Goal: Navigation & Orientation: Understand site structure

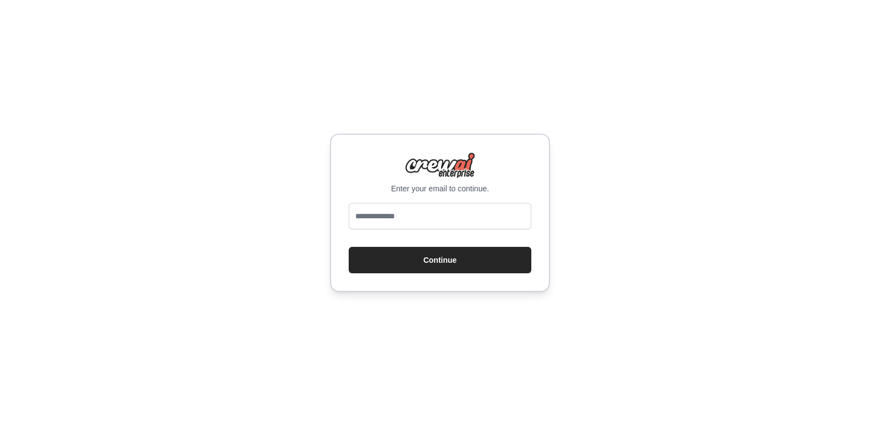
type input "**********"
click at [448, 268] on button "Continue" at bounding box center [440, 260] width 183 height 26
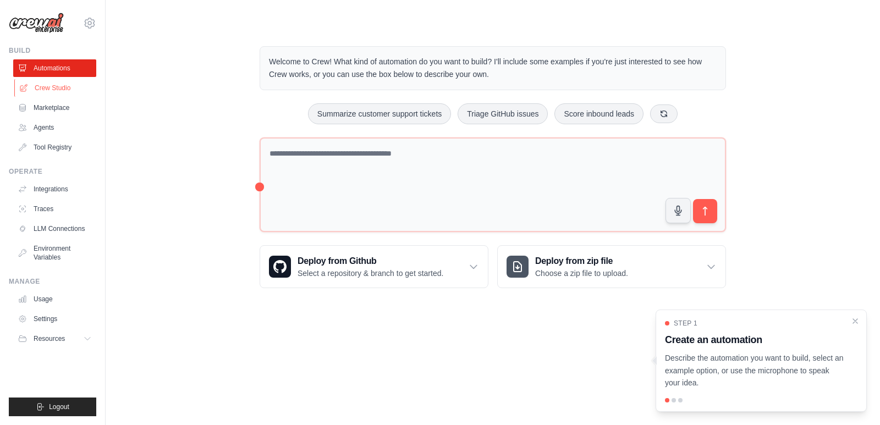
click at [53, 81] on link "Crew Studio" at bounding box center [55, 88] width 83 height 18
click at [52, 93] on link "Crew Studio" at bounding box center [55, 88] width 83 height 18
click at [49, 108] on link "Marketplace" at bounding box center [55, 108] width 83 height 18
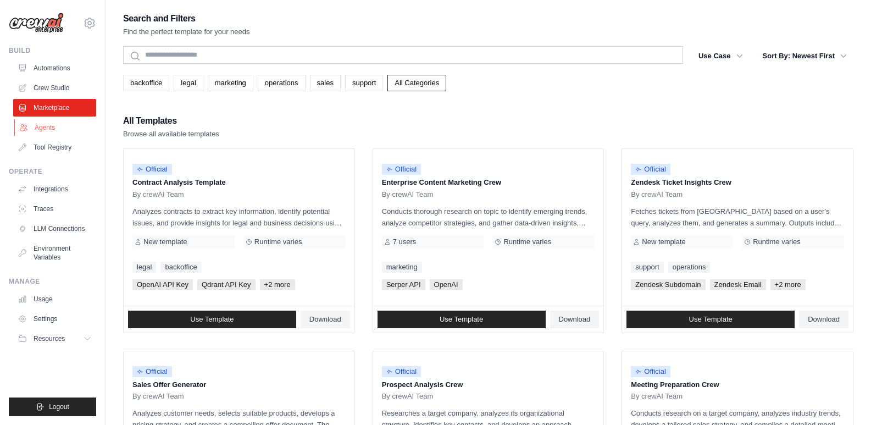
click at [48, 130] on link "Agents" at bounding box center [55, 128] width 83 height 18
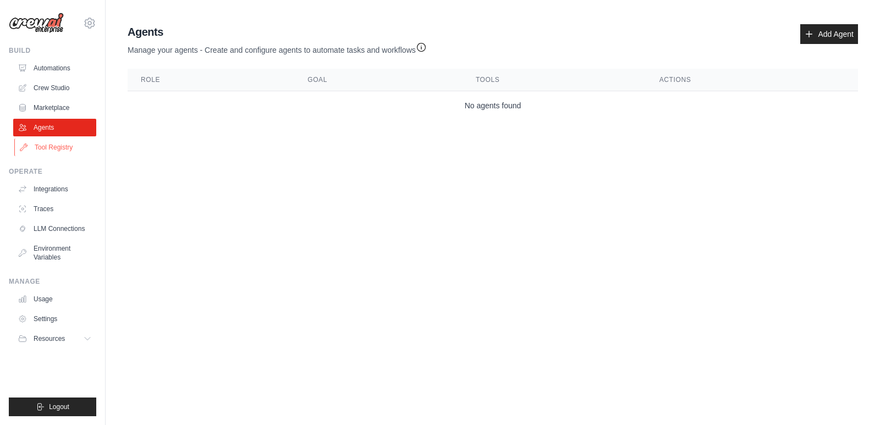
click at [53, 150] on link "Tool Registry" at bounding box center [55, 148] width 83 height 18
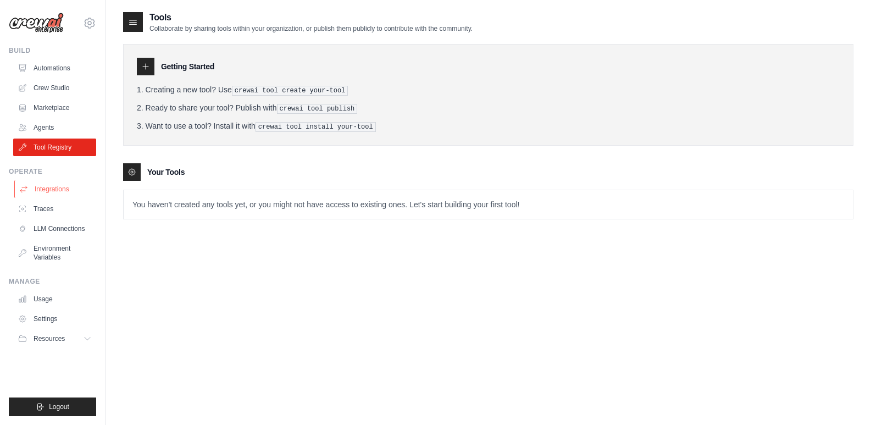
click at [56, 184] on link "Integrations" at bounding box center [55, 189] width 83 height 18
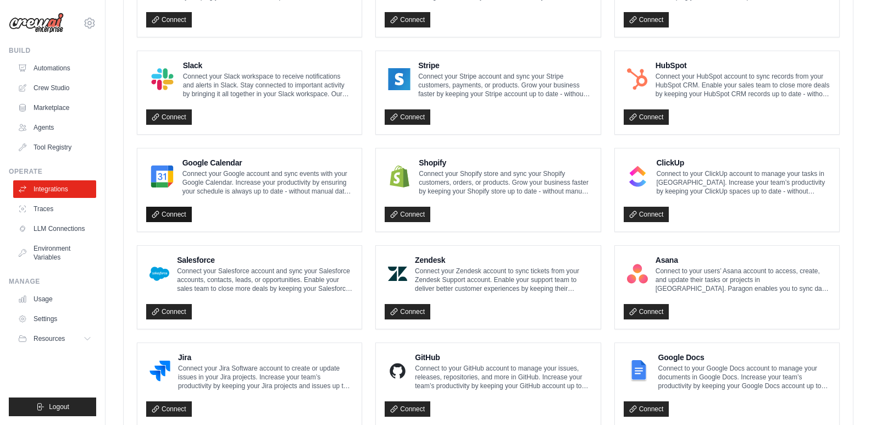
scroll to position [385, 0]
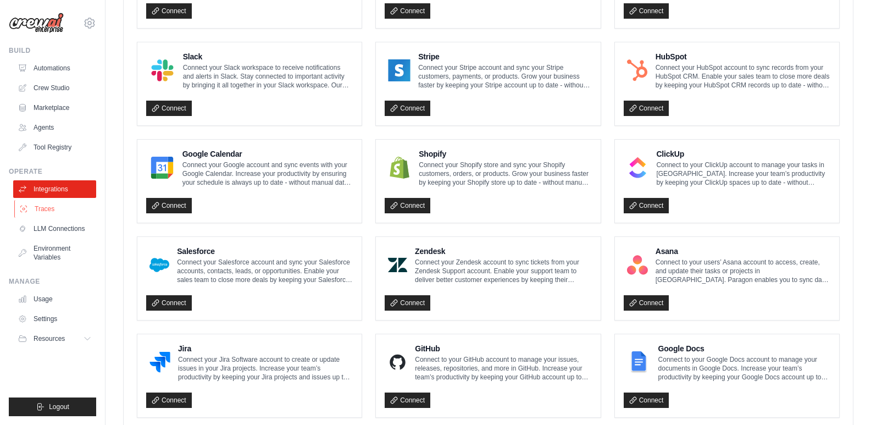
click at [84, 211] on link "Traces" at bounding box center [55, 209] width 83 height 18
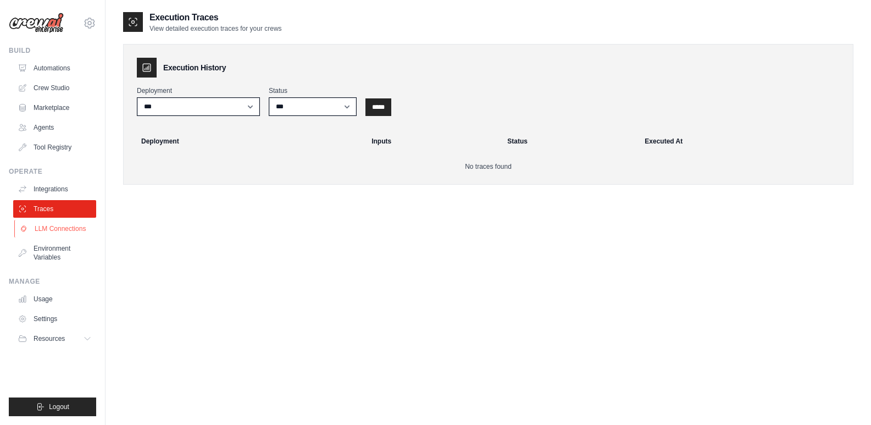
click at [86, 229] on link "LLM Connections" at bounding box center [55, 229] width 83 height 18
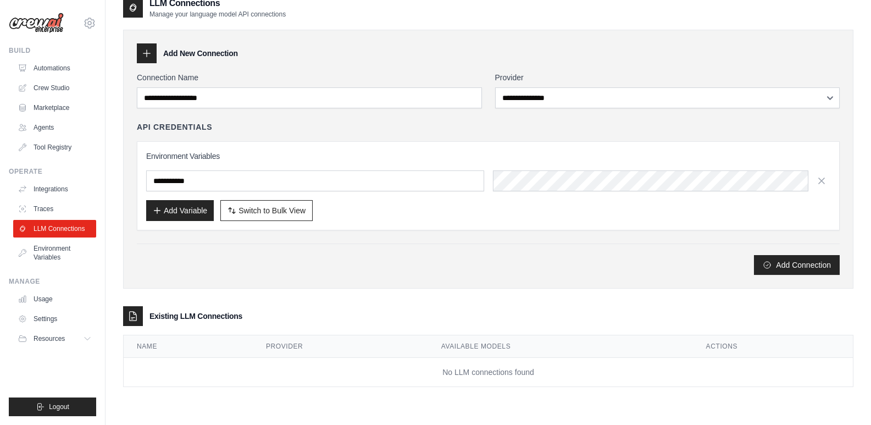
scroll to position [22, 0]
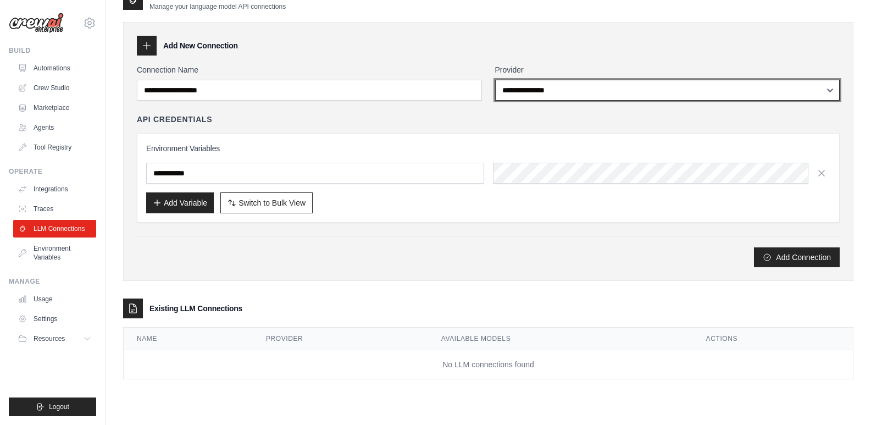
click at [528, 95] on select "**********" at bounding box center [667, 90] width 345 height 21
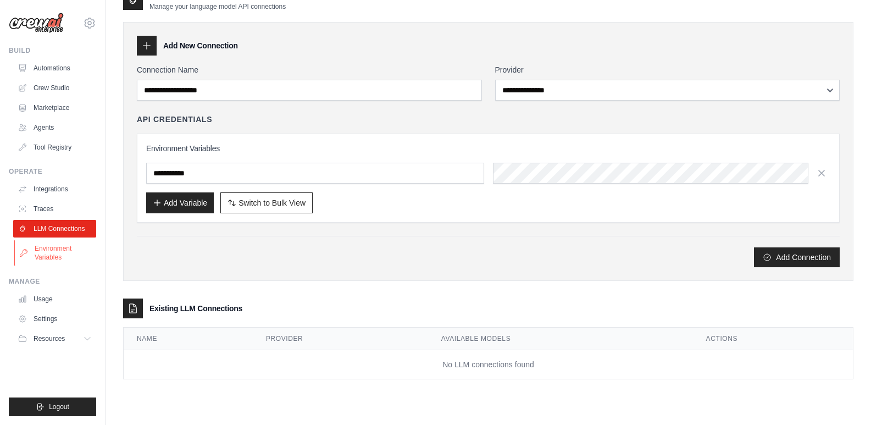
click at [76, 264] on link "Environment Variables" at bounding box center [55, 253] width 83 height 26
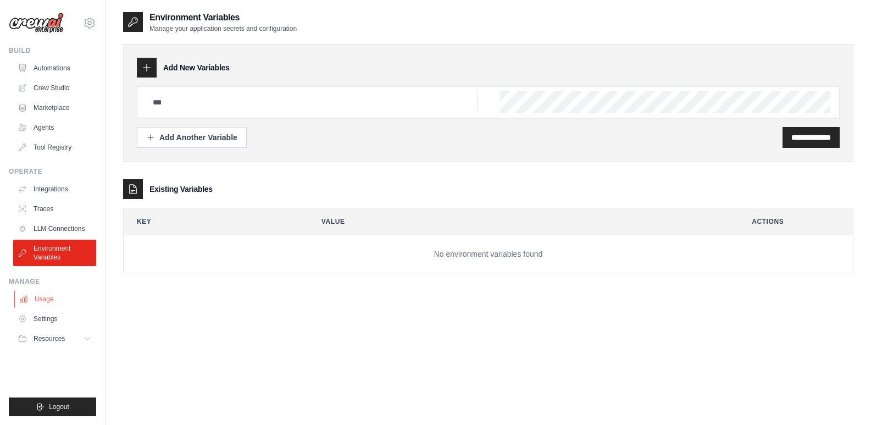
click at [63, 297] on link "Usage" at bounding box center [55, 299] width 83 height 18
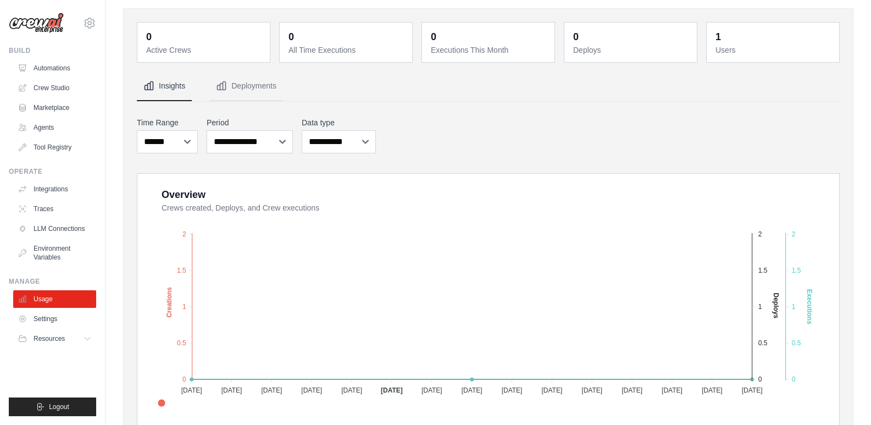
scroll to position [55, 0]
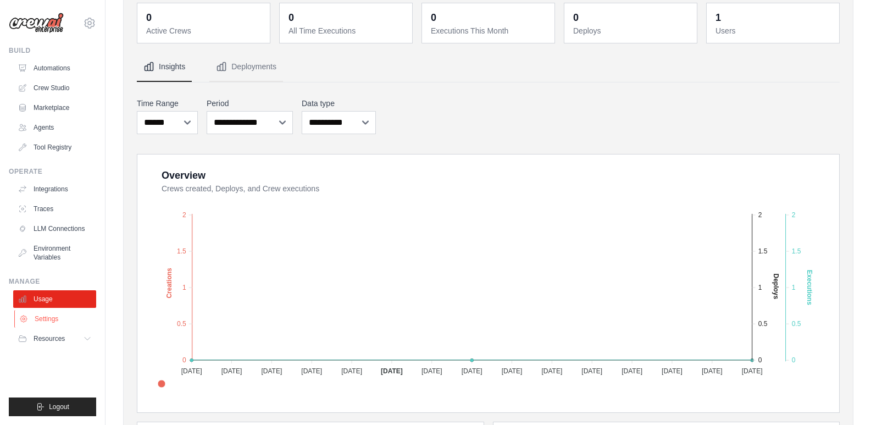
click at [56, 312] on link "Settings" at bounding box center [55, 319] width 83 height 18
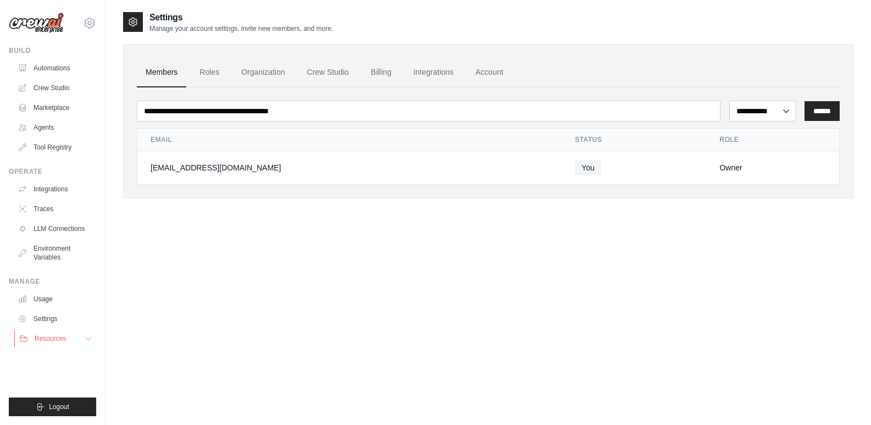
click at [56, 334] on button "Resources" at bounding box center [55, 339] width 83 height 18
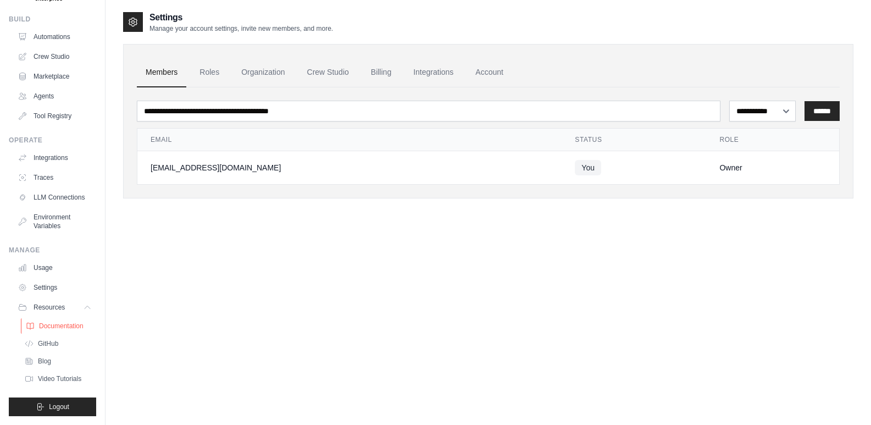
click at [58, 322] on span "Documentation" at bounding box center [61, 326] width 45 height 9
